Goal: Task Accomplishment & Management: Use online tool/utility

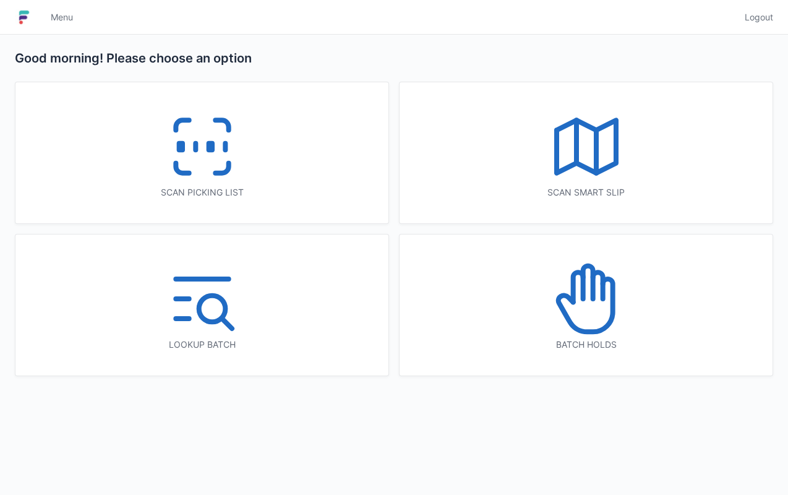
click at [205, 165] on icon at bounding box center [202, 146] width 79 height 79
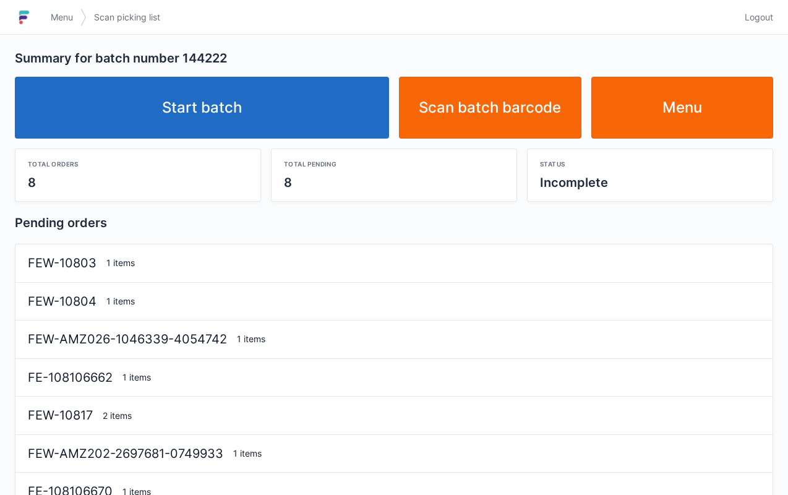
click at [282, 108] on link "Start batch" at bounding box center [202, 108] width 374 height 62
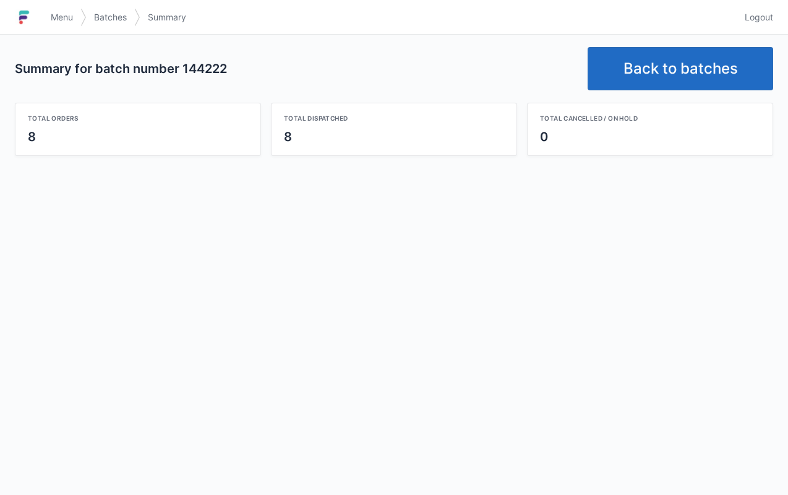
click at [683, 67] on link "Back to batches" at bounding box center [681, 68] width 186 height 43
